Goal: Task Accomplishment & Management: Use online tool/utility

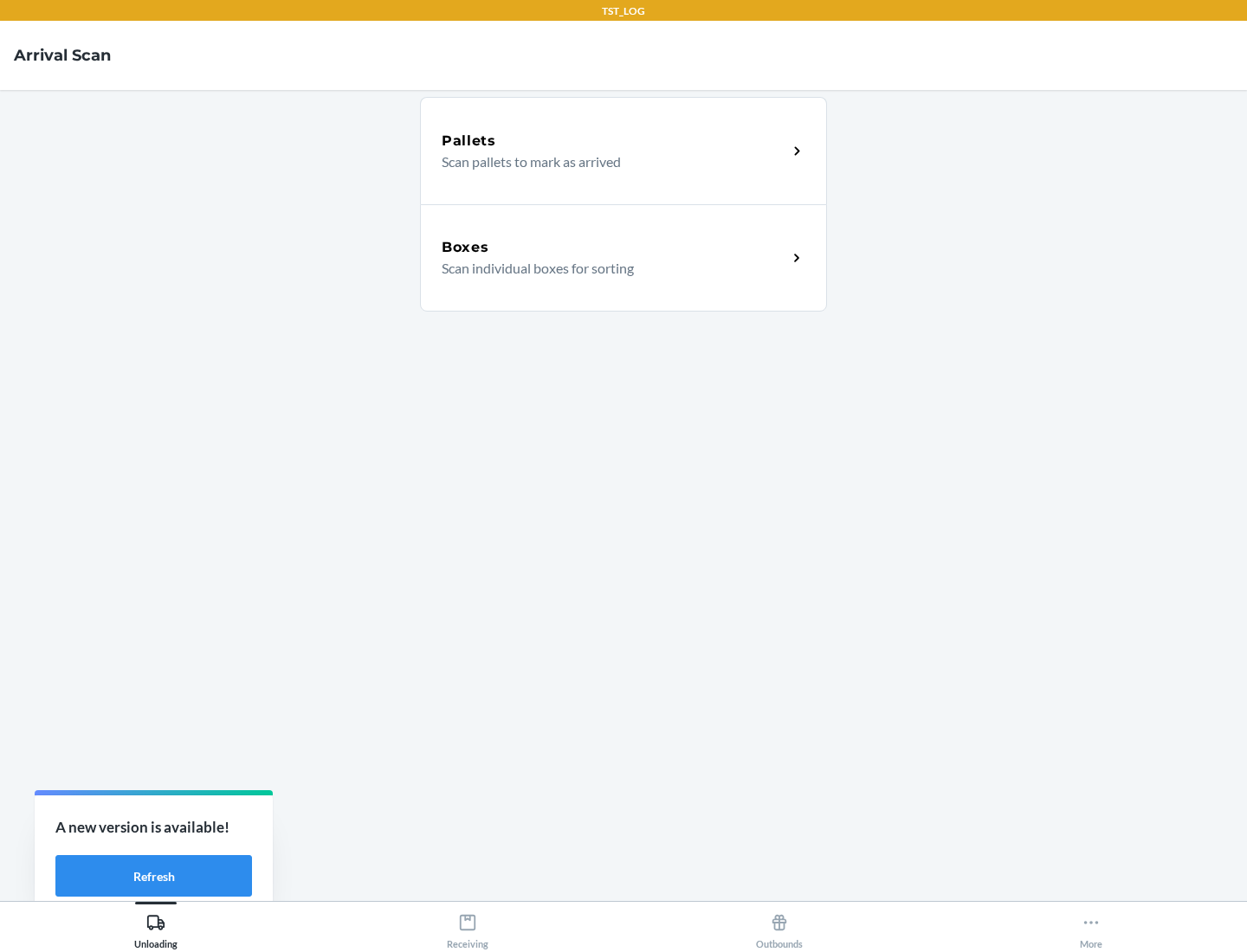
click at [614, 248] on div "Boxes" at bounding box center [614, 248] width 346 height 21
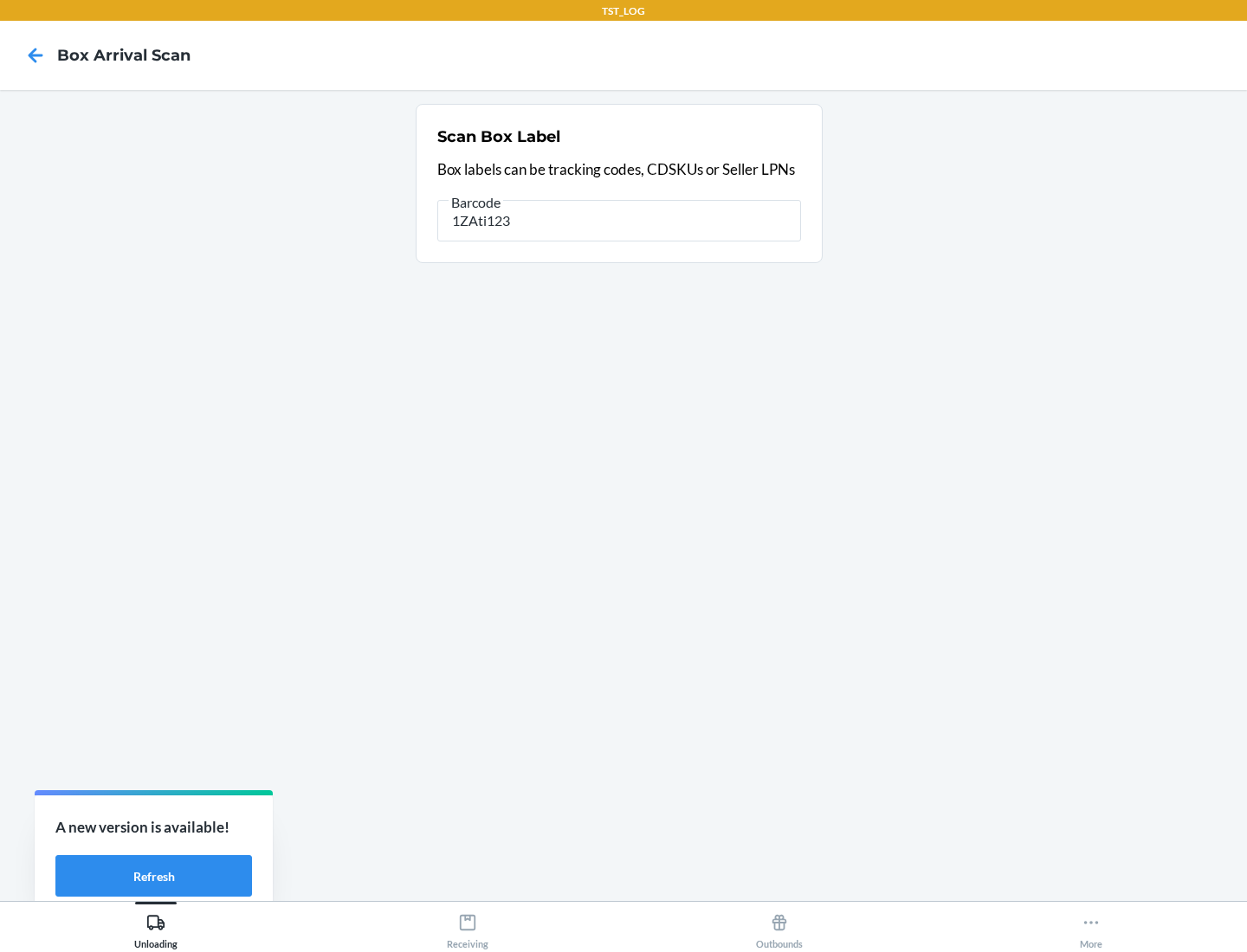
type input "1ZAti123"
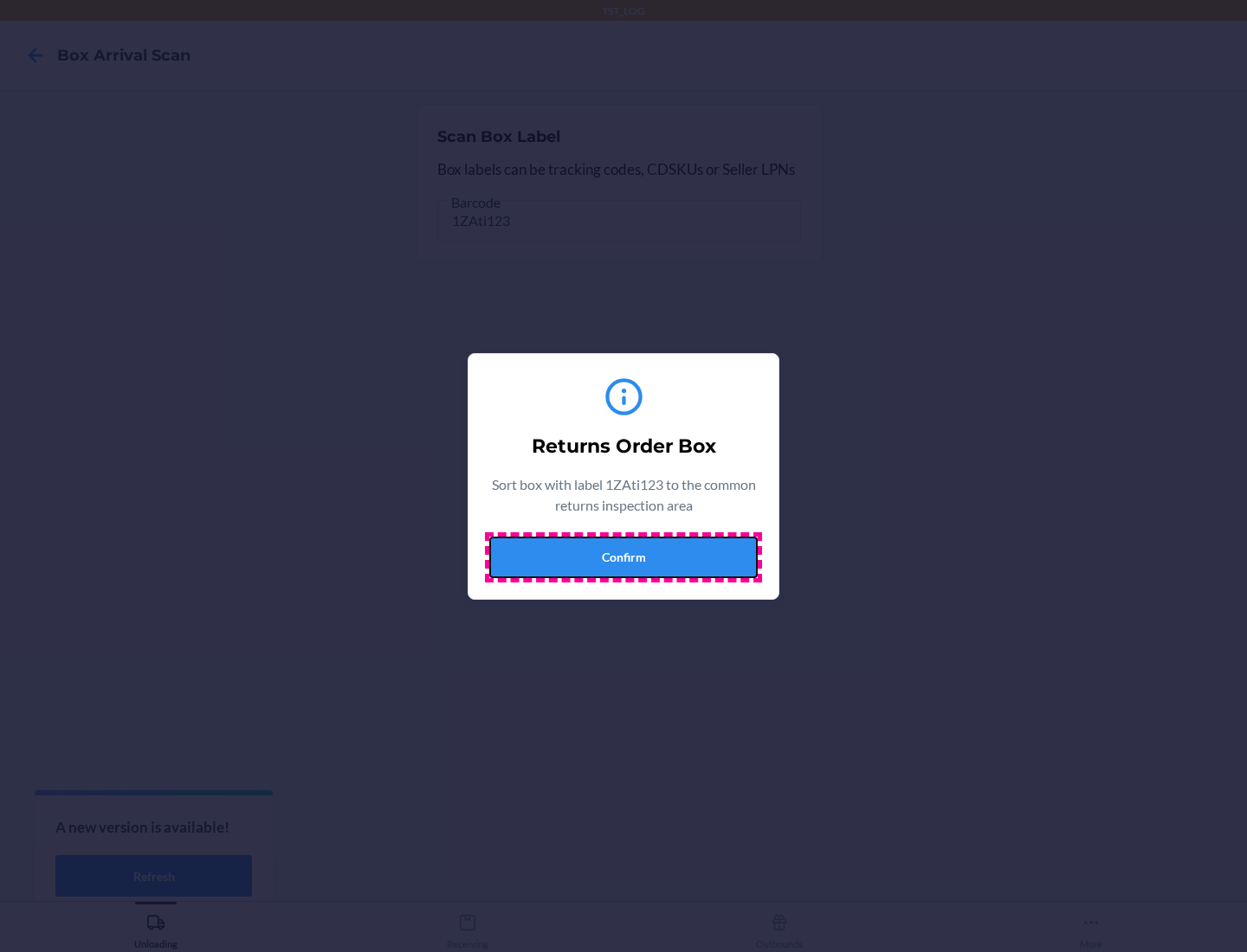
click at [623, 556] on button "Confirm" at bounding box center [623, 557] width 269 height 41
